Goal: Communication & Community: Answer question/provide support

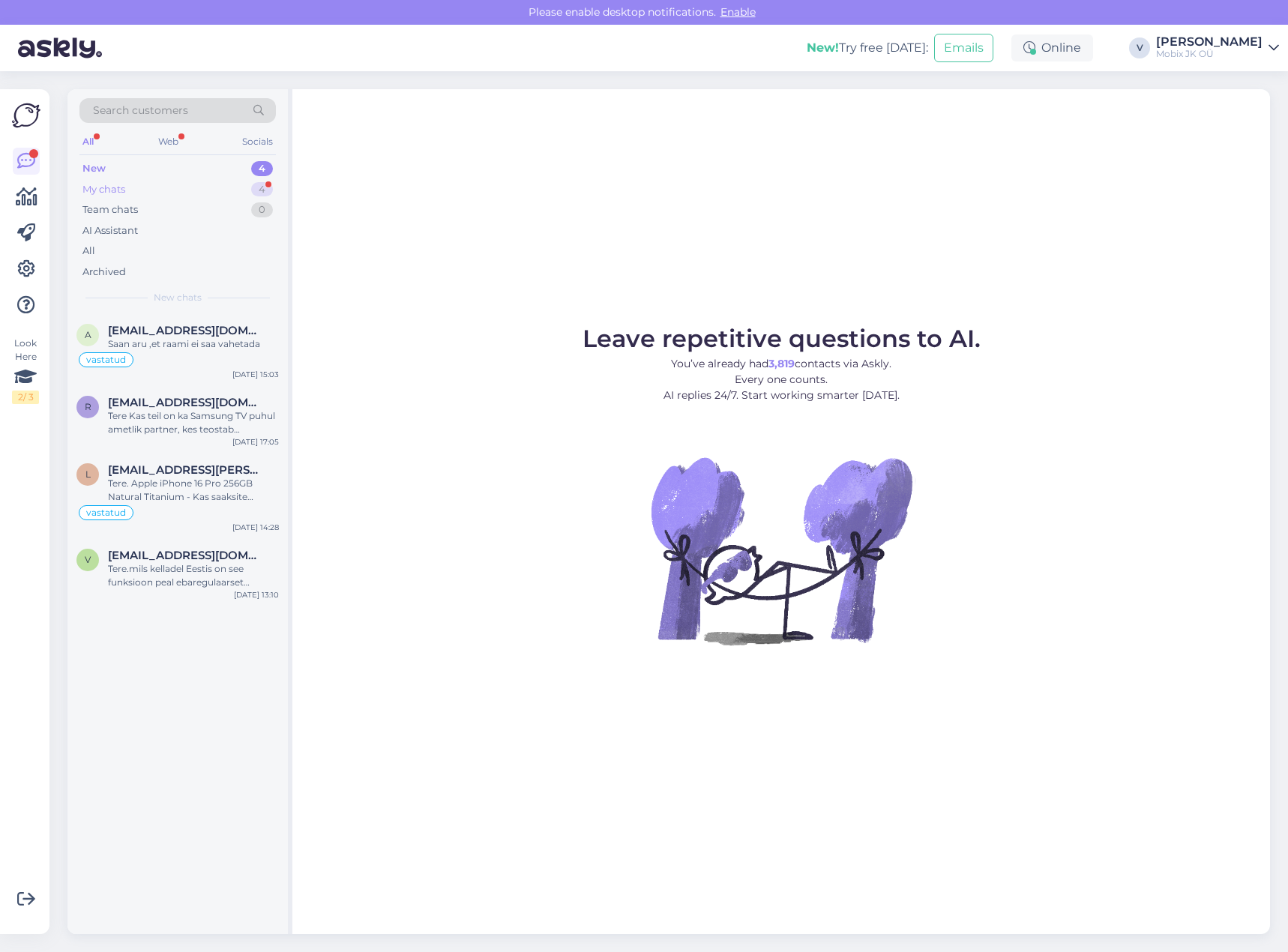
click at [263, 184] on div "4" at bounding box center [262, 190] width 22 height 15
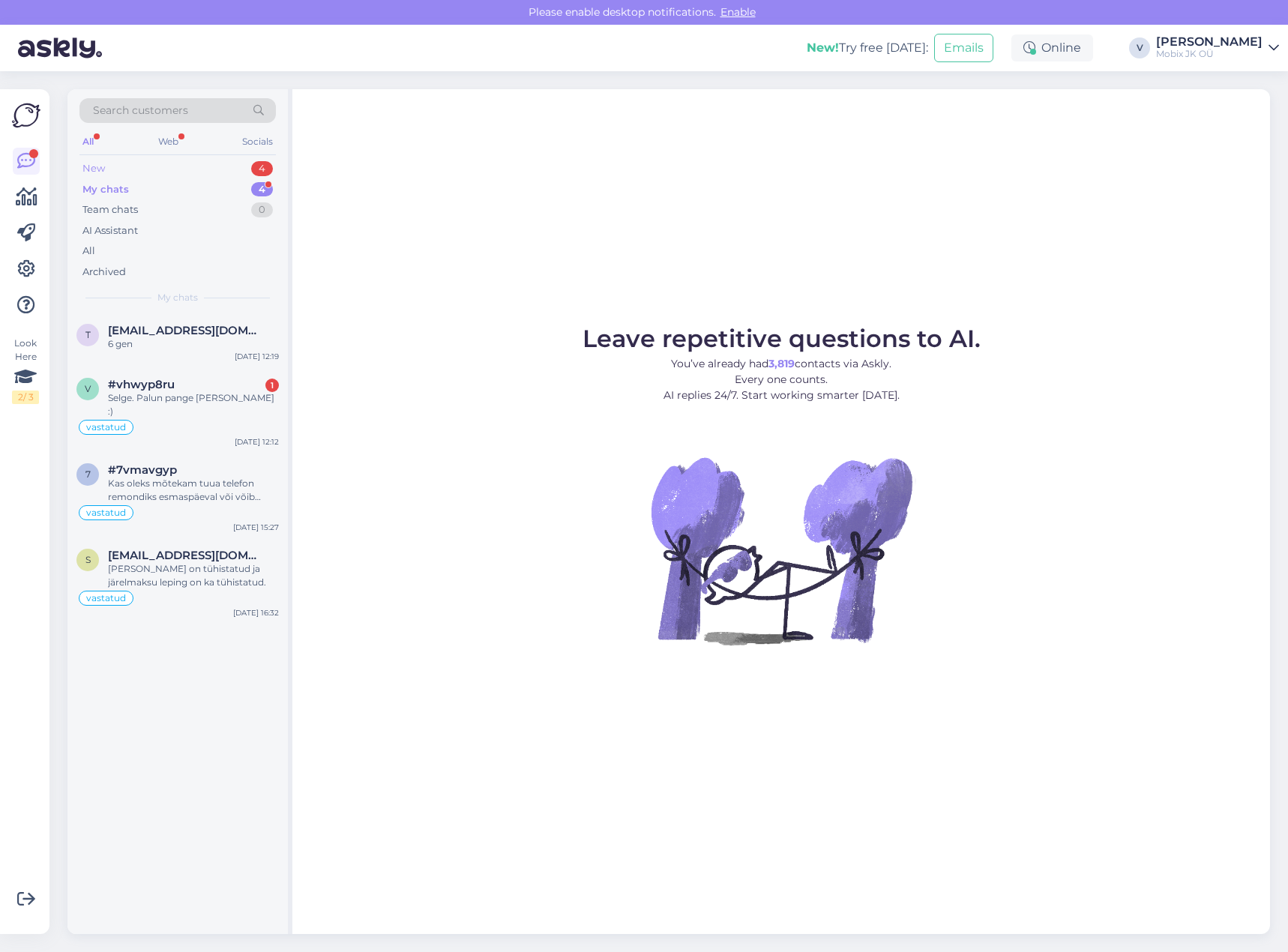
click at [261, 168] on div "4" at bounding box center [262, 169] width 22 height 15
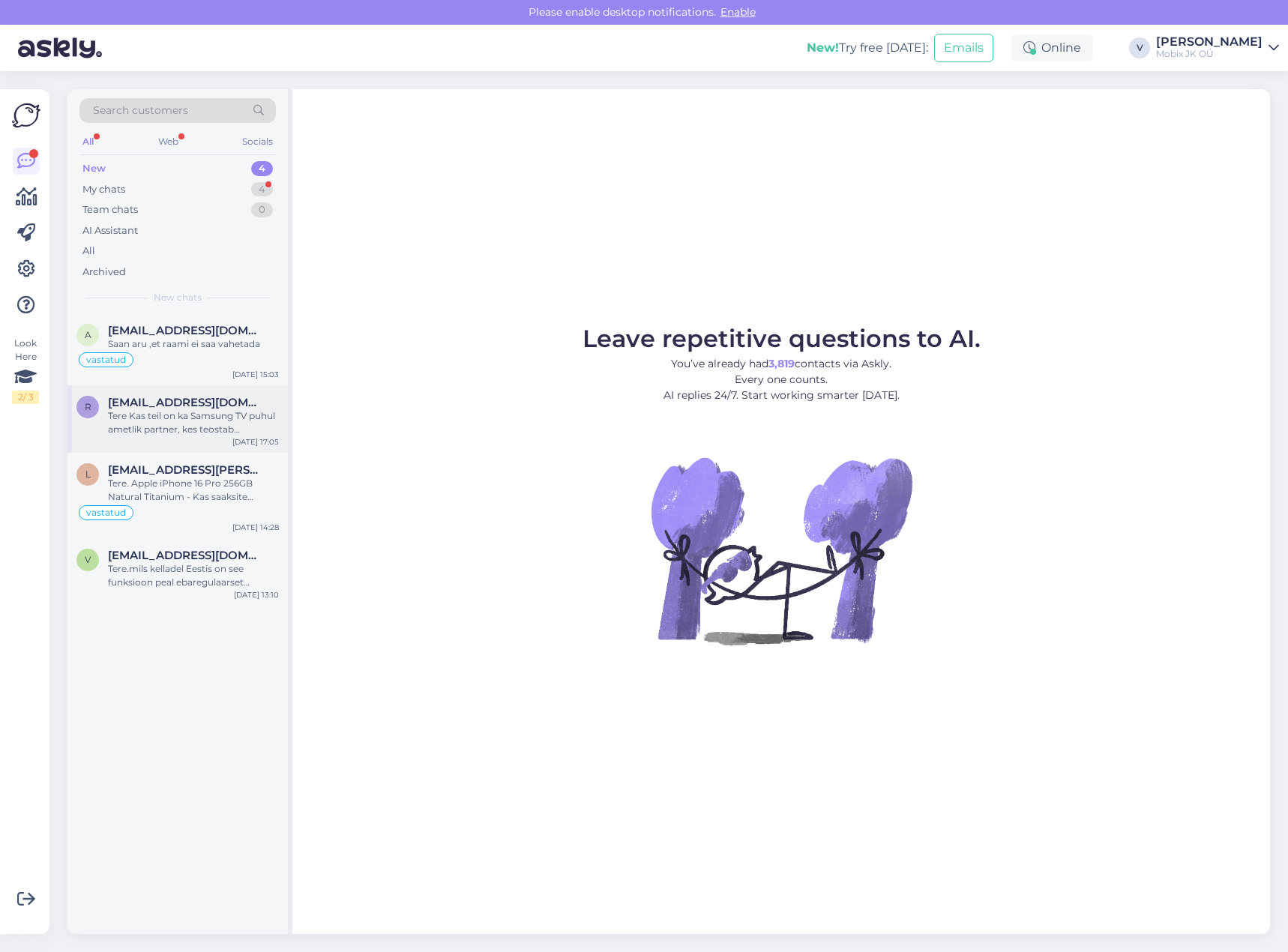
click at [244, 417] on div "Tere Kas teil on ka Samsung TV puhul ametlik partner, kes teostab garantiitöid?" at bounding box center [193, 423] width 171 height 27
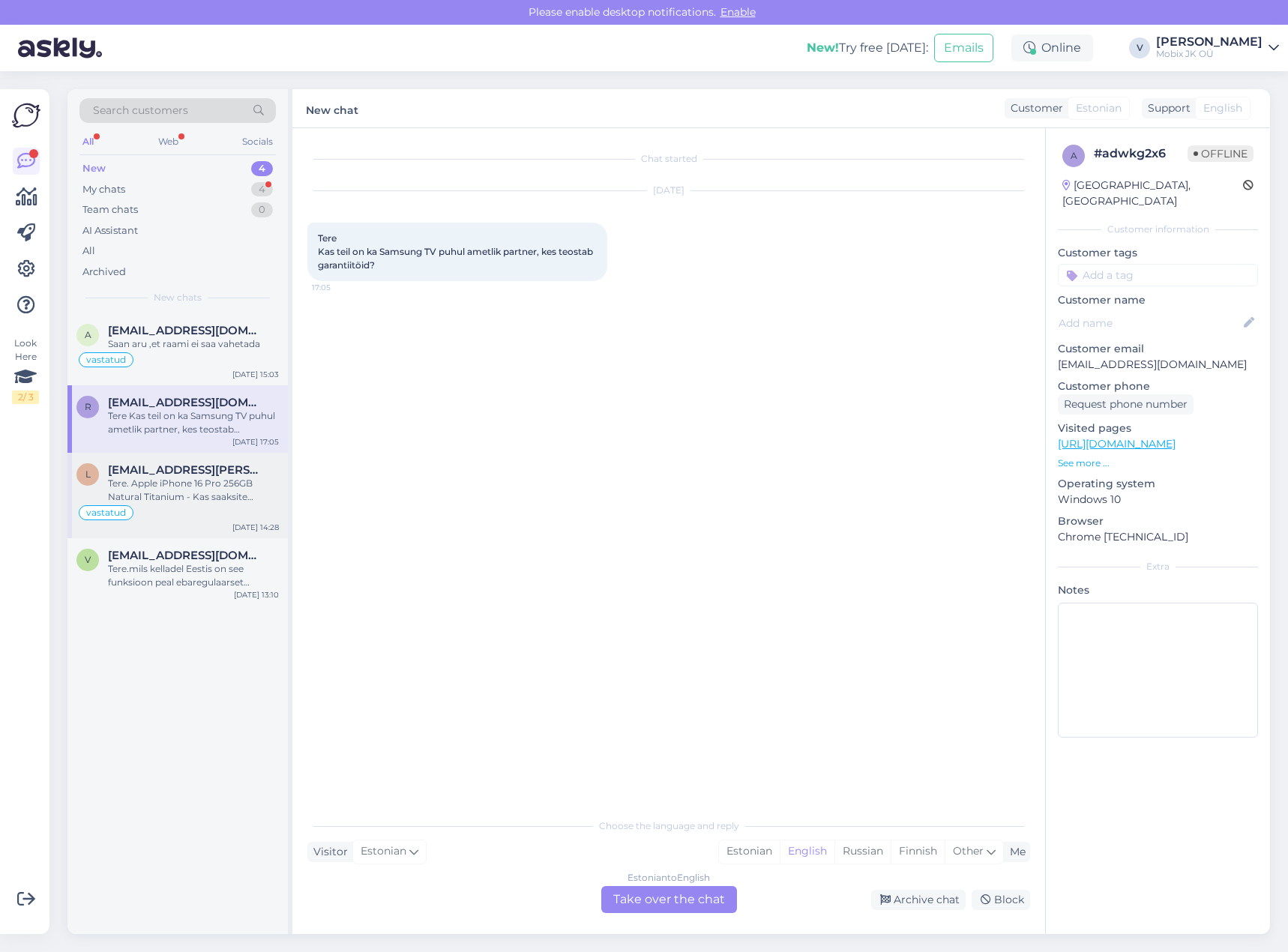
click at [221, 506] on div "vastatud" at bounding box center [178, 513] width 202 height 18
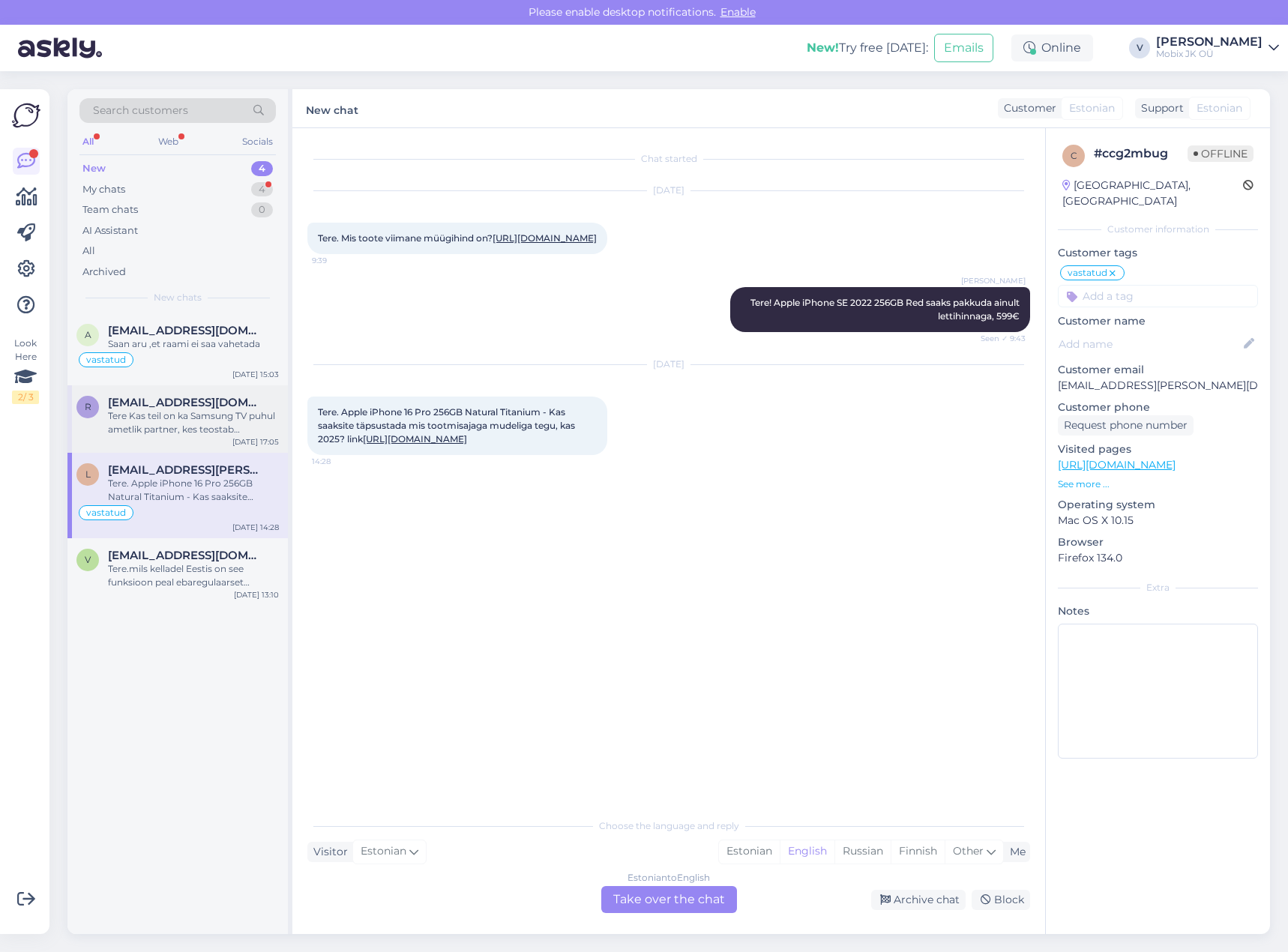
click at [247, 423] on div "Tere Kas teil on ka Samsung TV puhul ametlik partner, kes teostab garantiitöid?" at bounding box center [193, 423] width 171 height 27
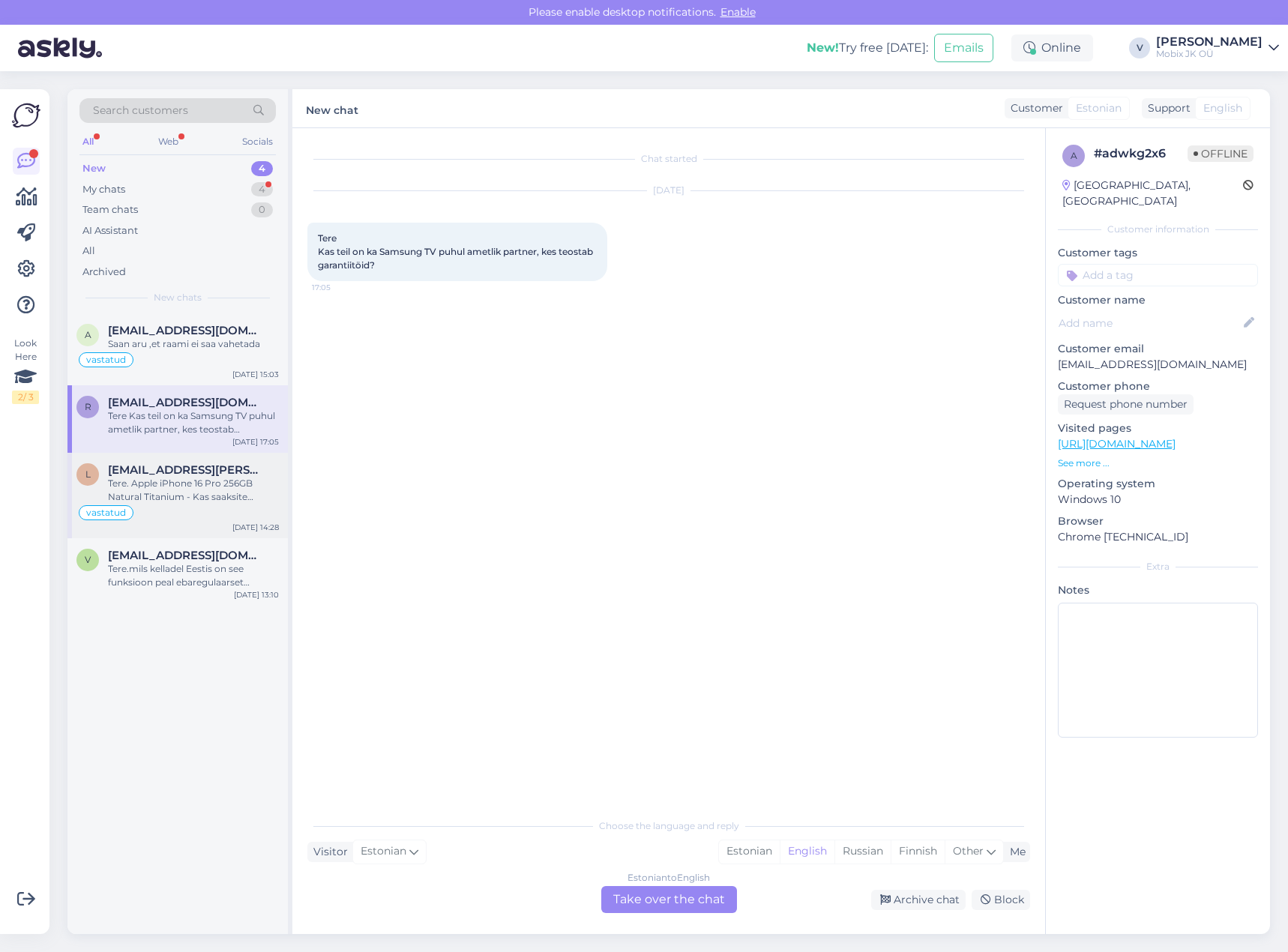
click at [180, 489] on div "Tere. Apple iPhone 16 Pro 256GB Natural Titanium - Kas saaksite täpsustada mis …" at bounding box center [193, 490] width 171 height 27
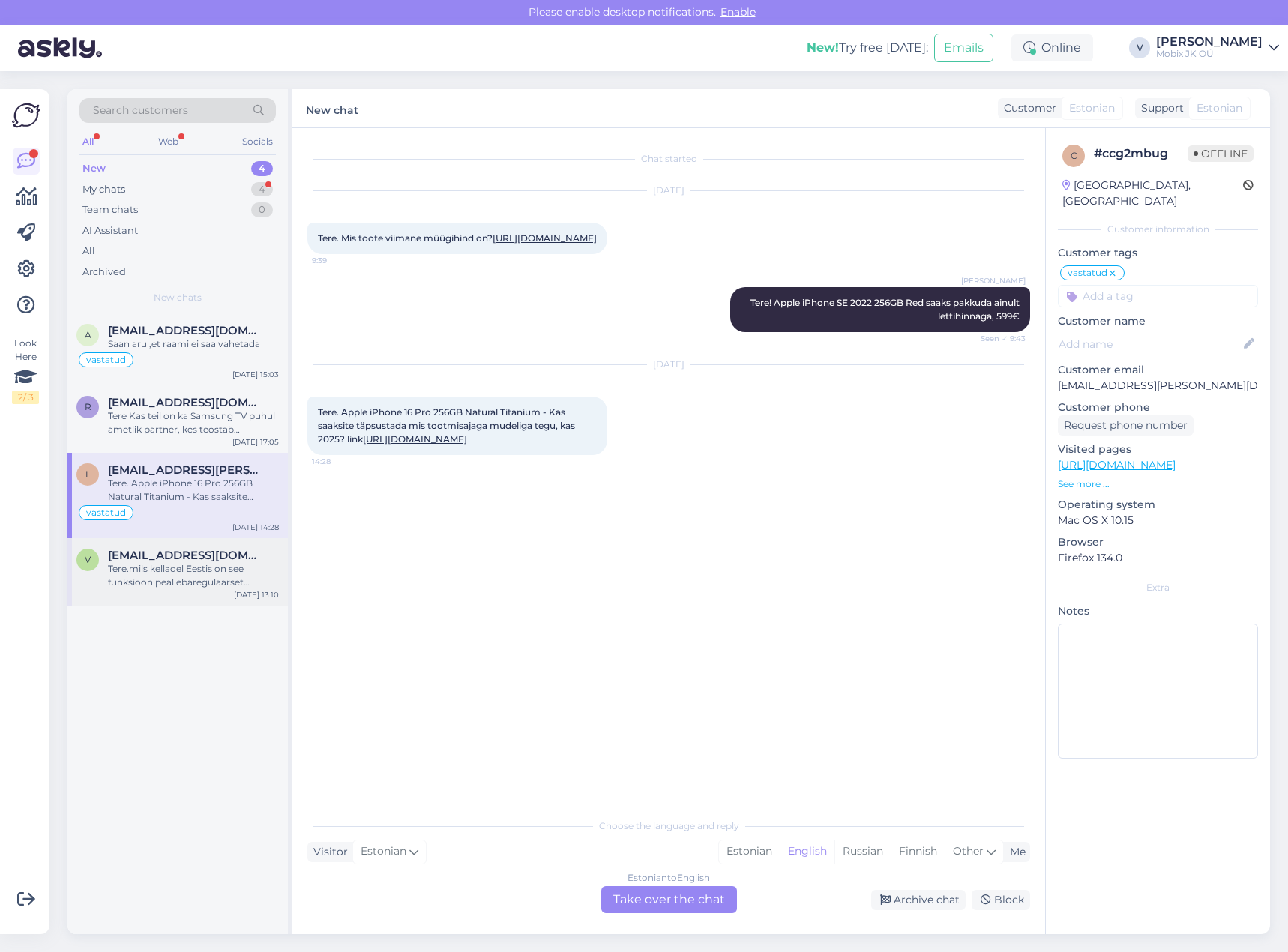
click at [168, 586] on div "Tere.mils kelladel Eestis on see funksioon peal ebaregulaarset südamerütmi, mis…" at bounding box center [193, 575] width 171 height 27
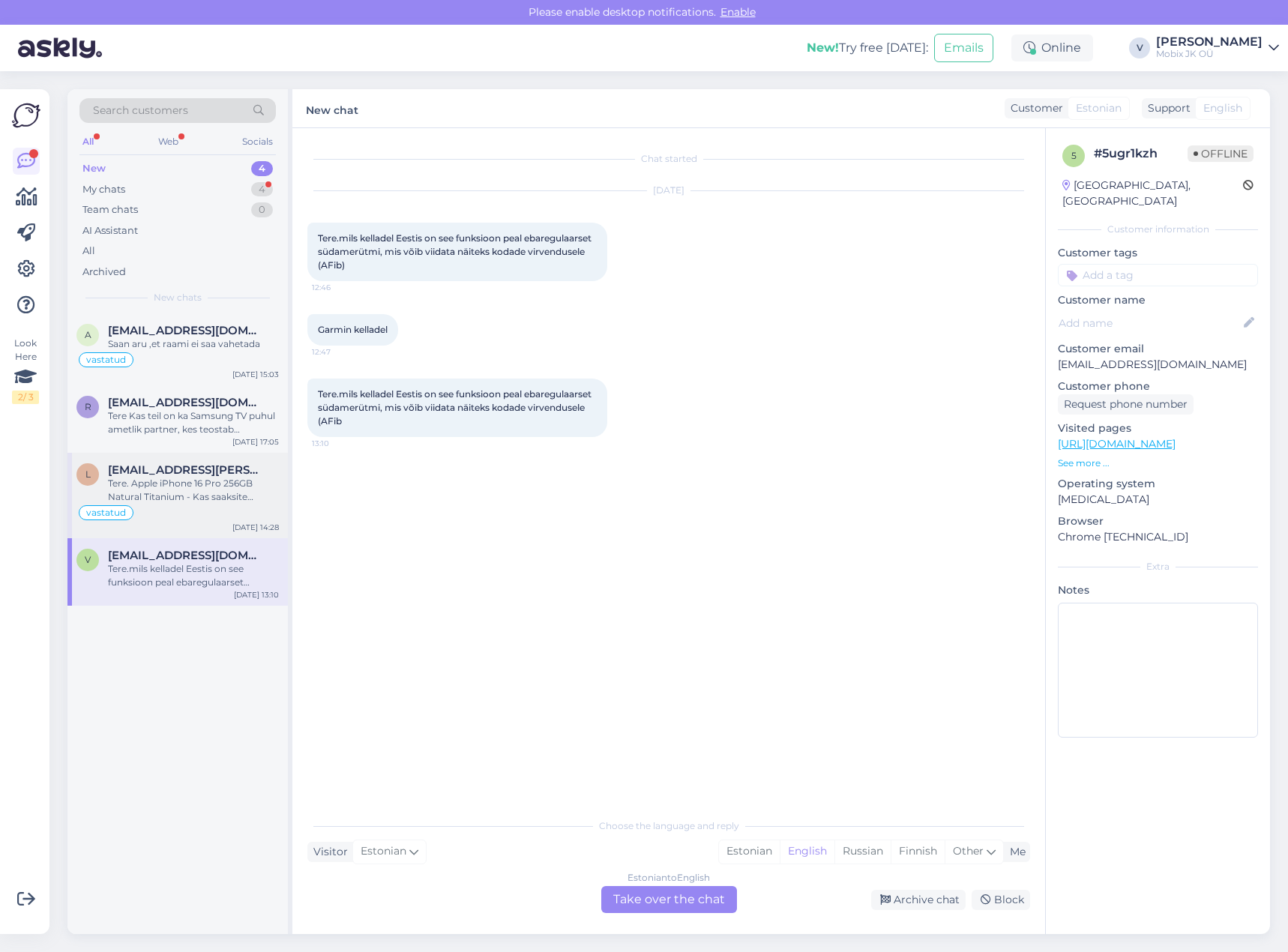
click at [183, 496] on div "Tere. Apple iPhone 16 Pro 256GB Natural Titanium - Kas saaksite täpsustada mis …" at bounding box center [193, 490] width 171 height 27
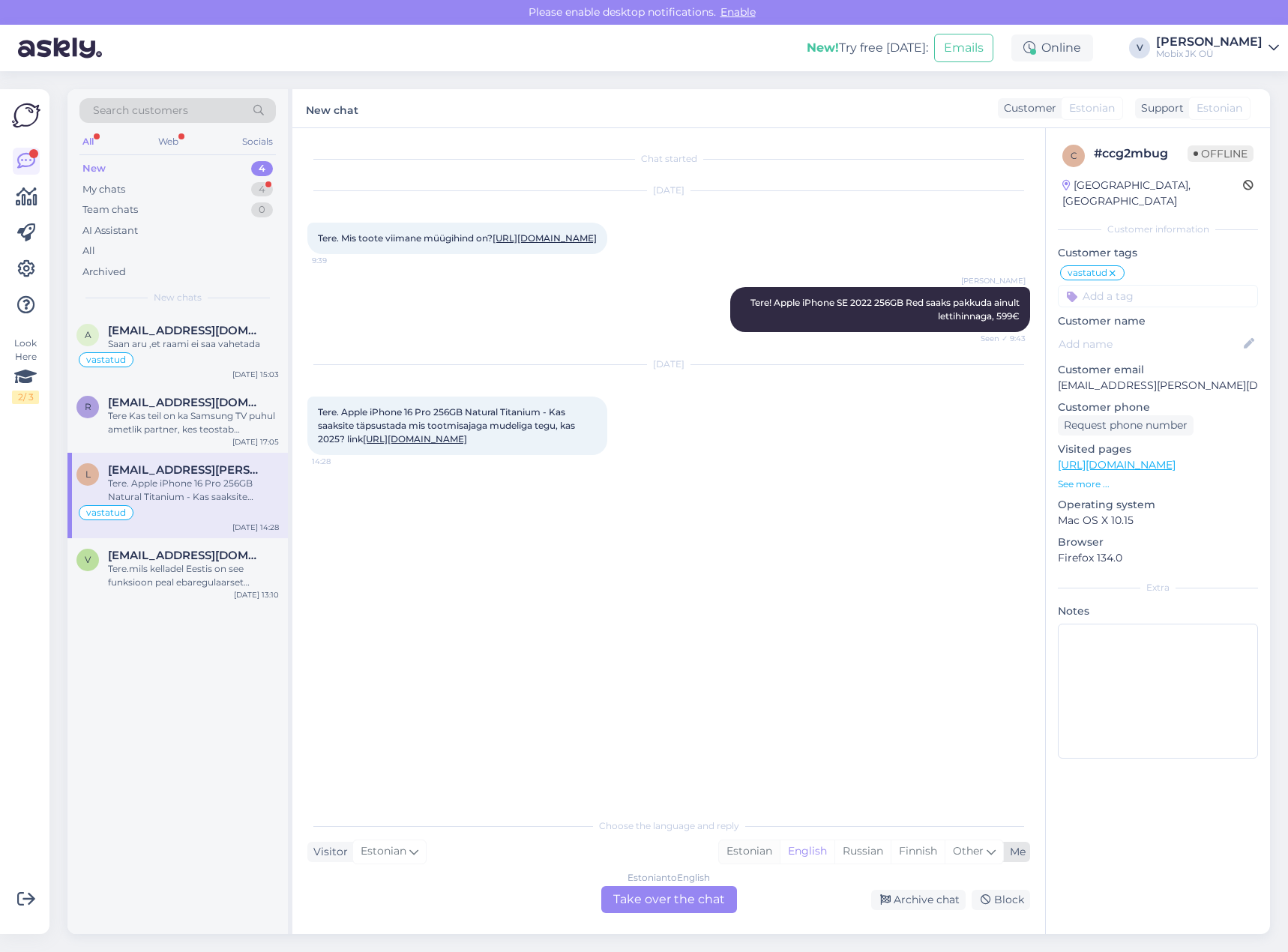
click at [751, 846] on div "Estonian" at bounding box center [749, 852] width 60 height 22
click at [701, 887] on div "Estonian to Estonian Take over the chat" at bounding box center [669, 899] width 136 height 27
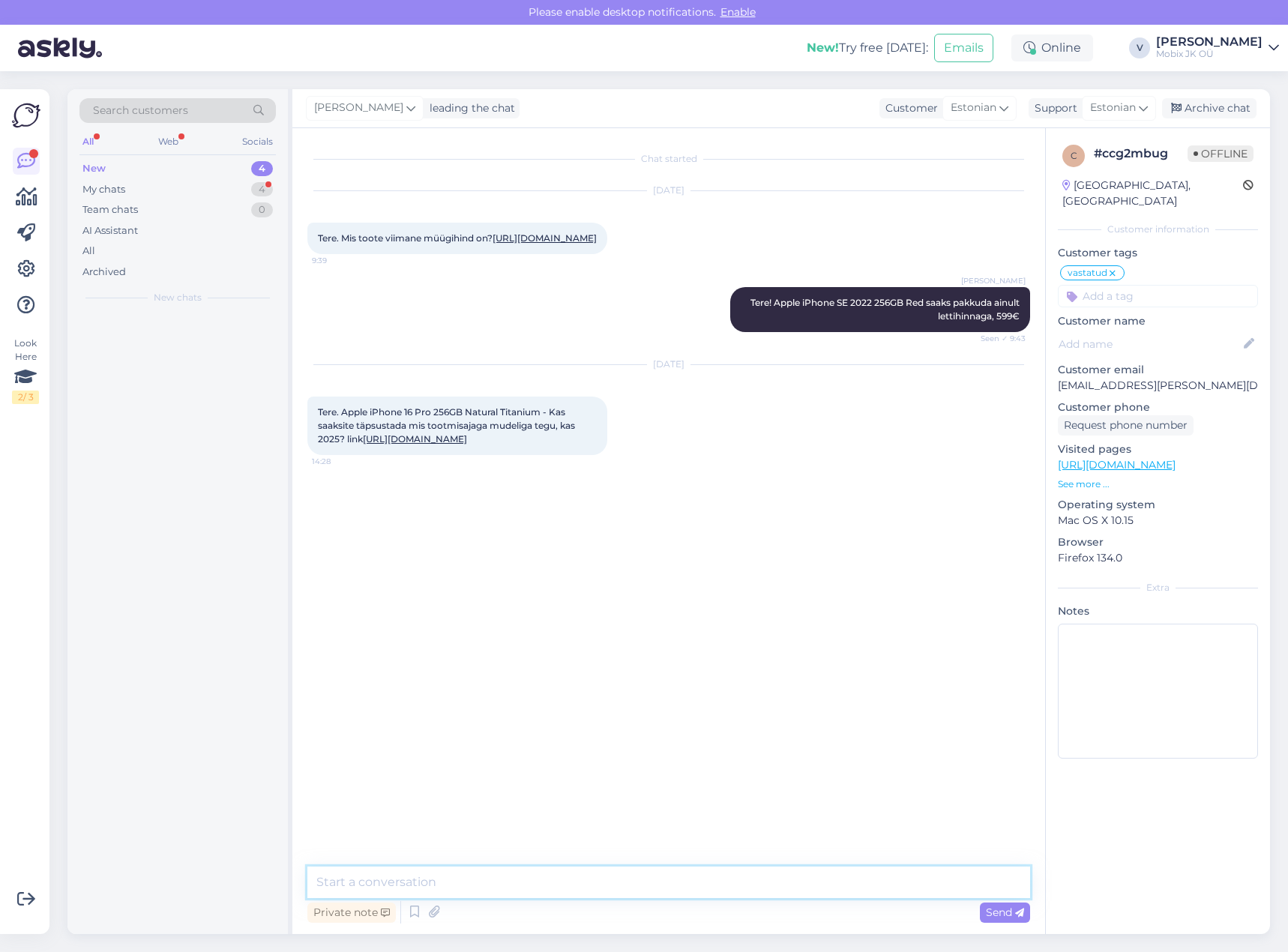
click at [700, 886] on textarea at bounding box center [669, 881] width 723 height 31
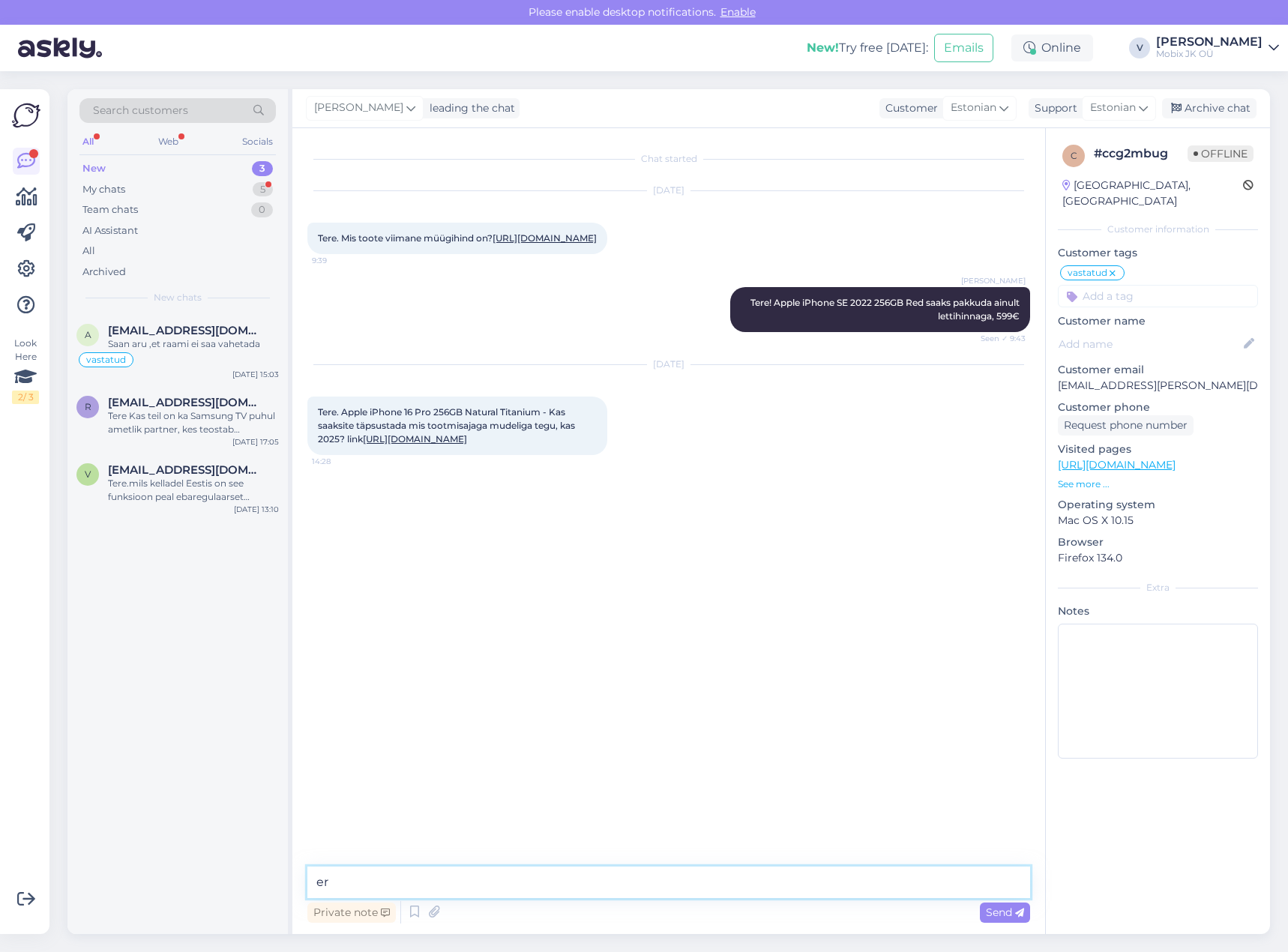
type textarea "e"
type textarea "Tere !Jah, tegu 2025a. mudeliga"
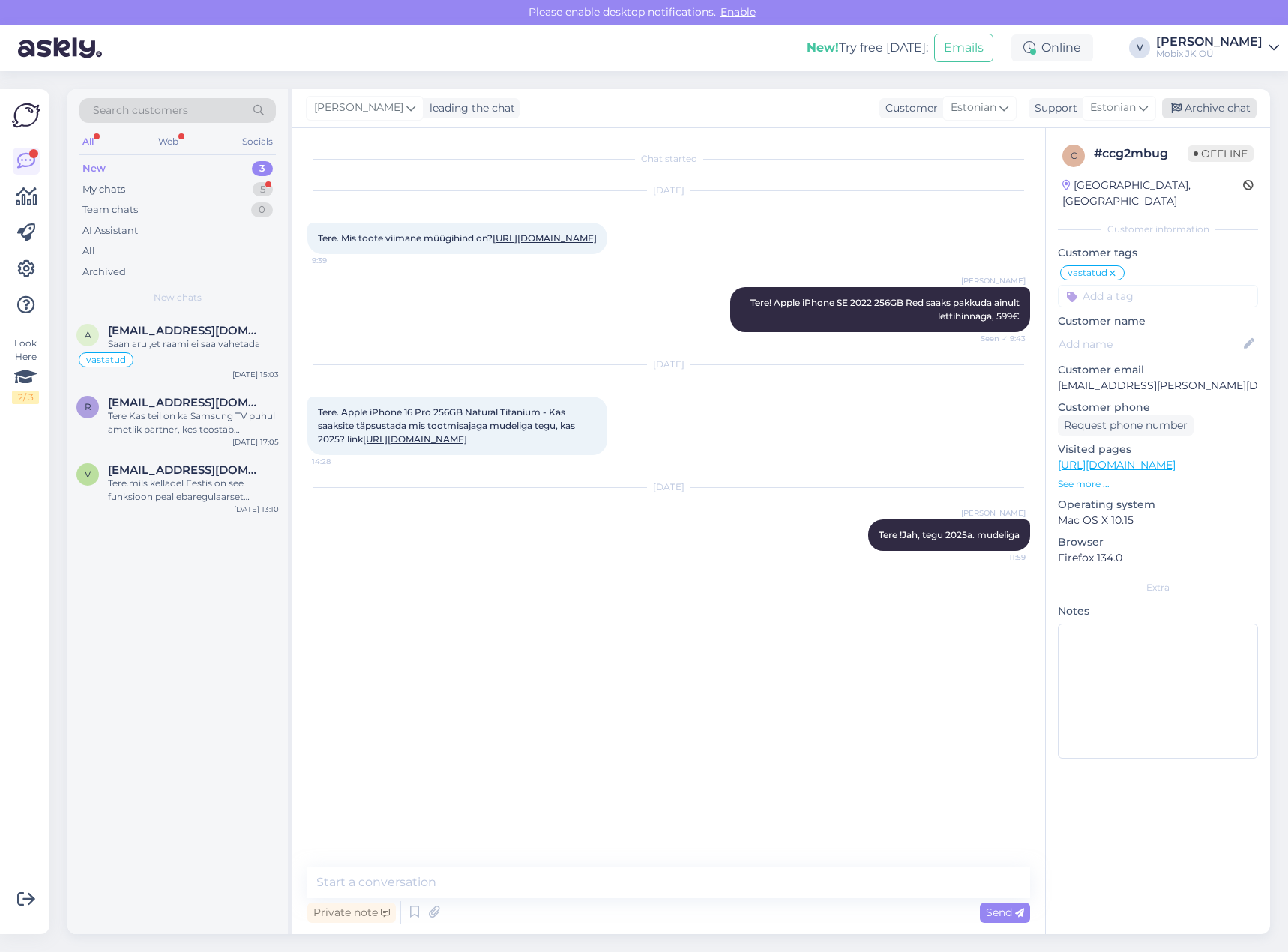
click at [1200, 106] on div "Archive chat" at bounding box center [1209, 109] width 94 height 20
click at [252, 495] on div "Tere.mils kelladel Eestis on see funksioon peal ebaregulaarset südamerütmi, mis…" at bounding box center [193, 490] width 171 height 27
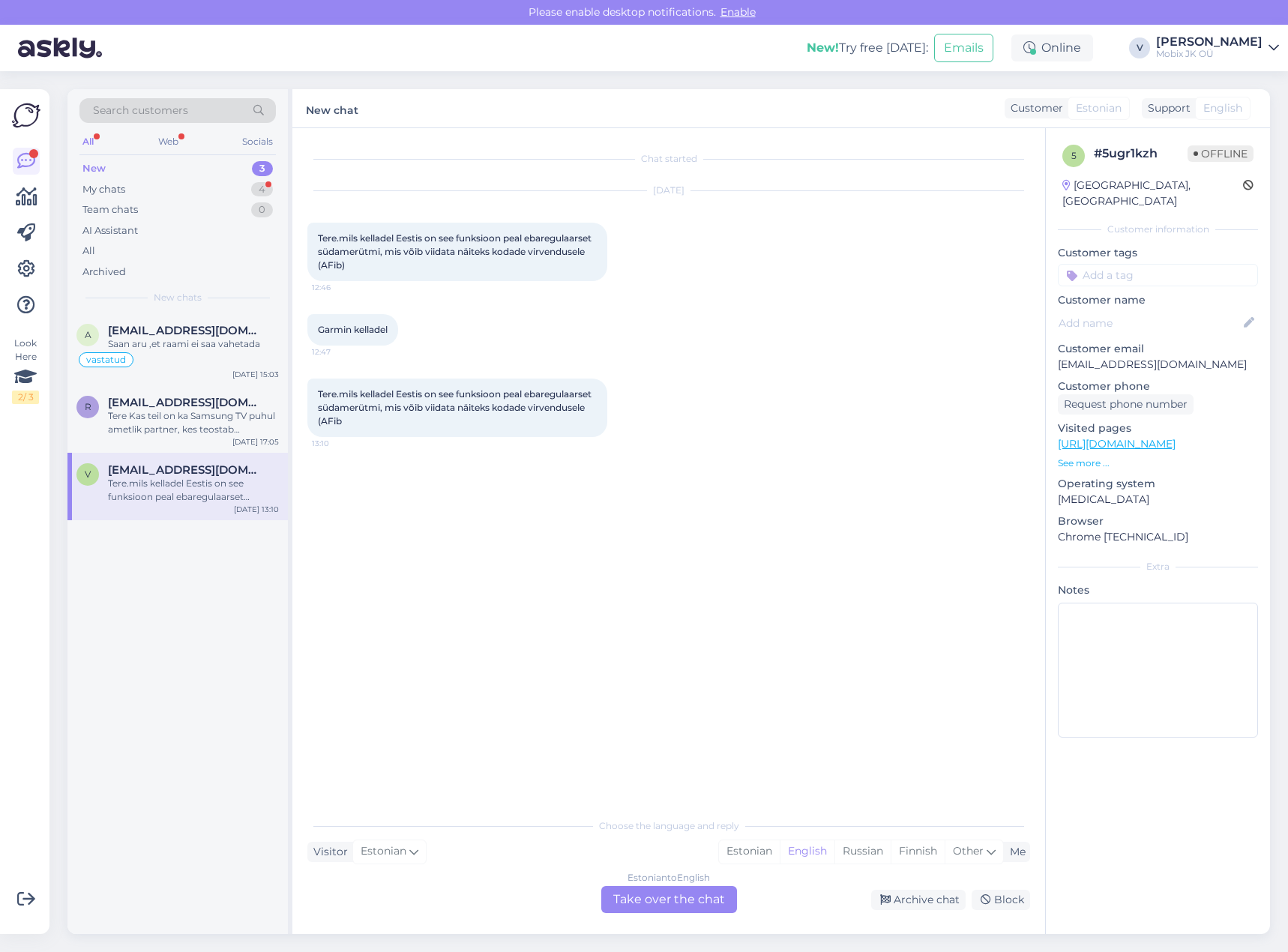
click at [1110, 264] on input at bounding box center [1157, 275] width 200 height 22
type input "tege"
click at [1116, 310] on span "[PERSON_NAME]" at bounding box center [1127, 314] width 79 height 9
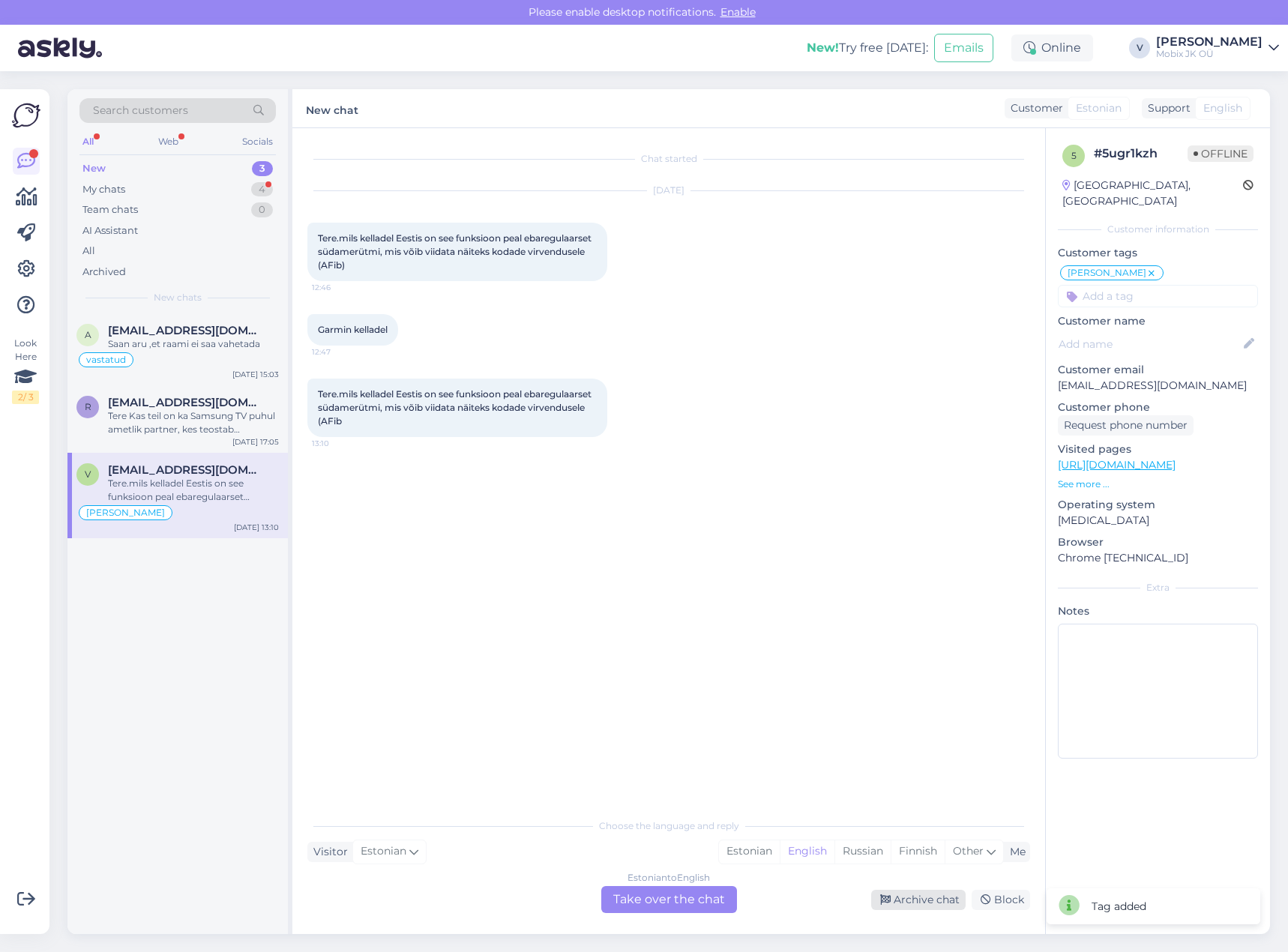
click at [910, 905] on div "Archive chat" at bounding box center [918, 900] width 94 height 20
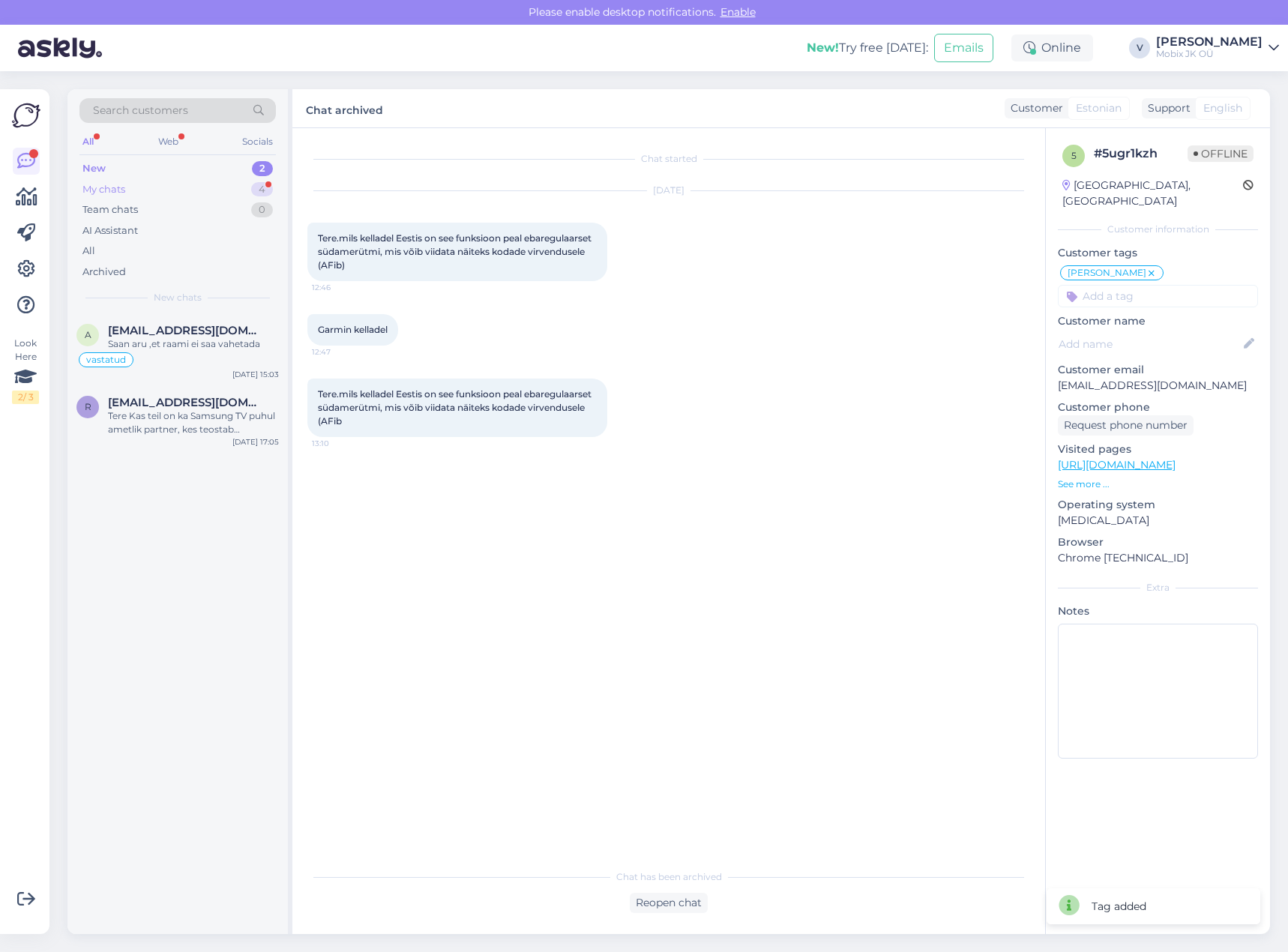
click at [230, 184] on div "My chats 4" at bounding box center [177, 190] width 196 height 21
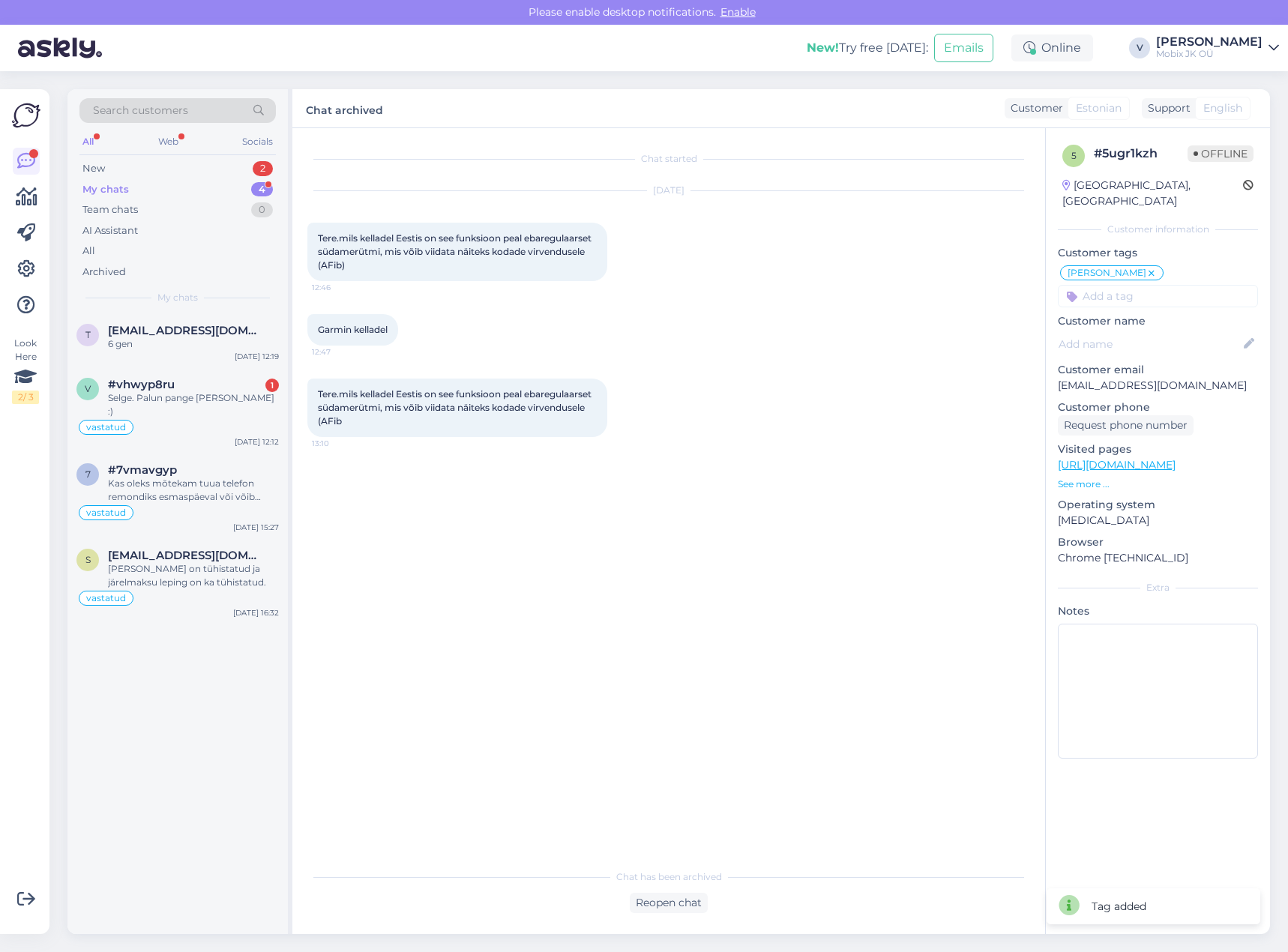
drag, startPoint x: 233, startPoint y: 168, endPoint x: 294, endPoint y: 45, distance: 137.3
click at [234, 167] on div "New 2" at bounding box center [177, 168] width 196 height 21
